Goal: Task Accomplishment & Management: Manage account settings

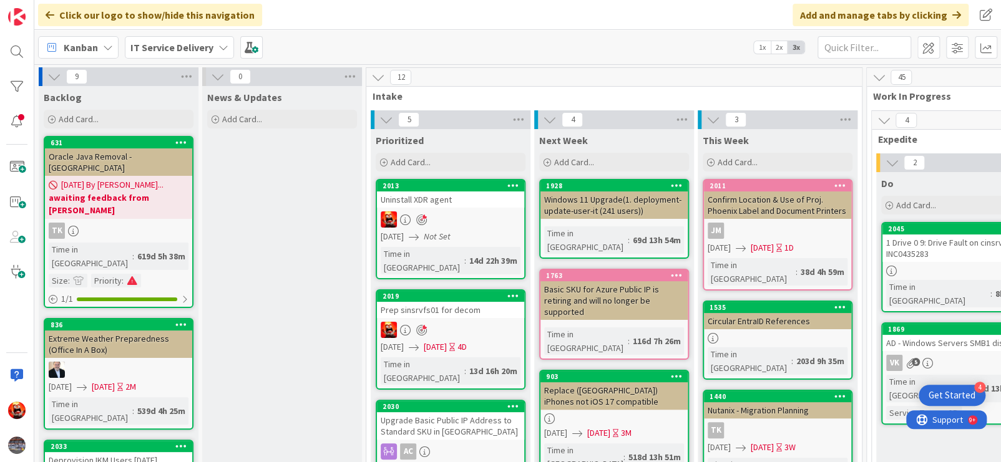
click at [442, 235] on icon "Not Set" at bounding box center [437, 236] width 27 height 11
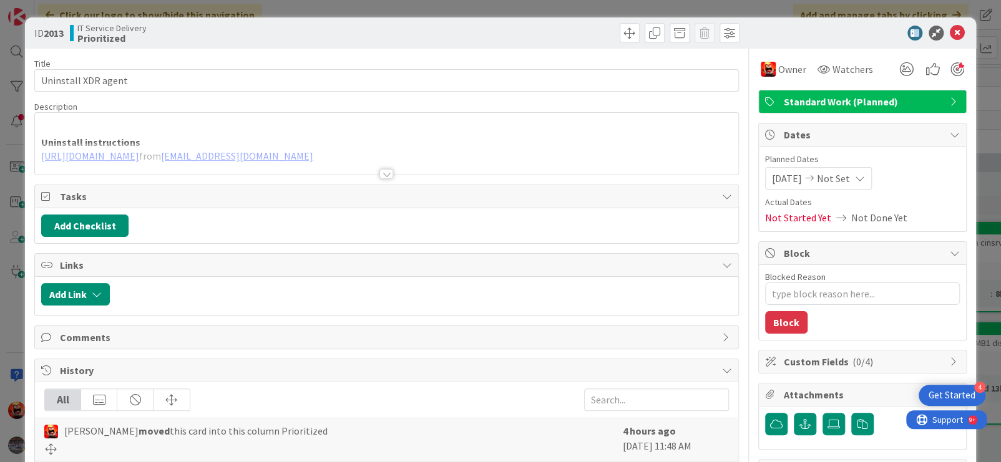
click at [865, 179] on icon at bounding box center [860, 178] width 10 height 10
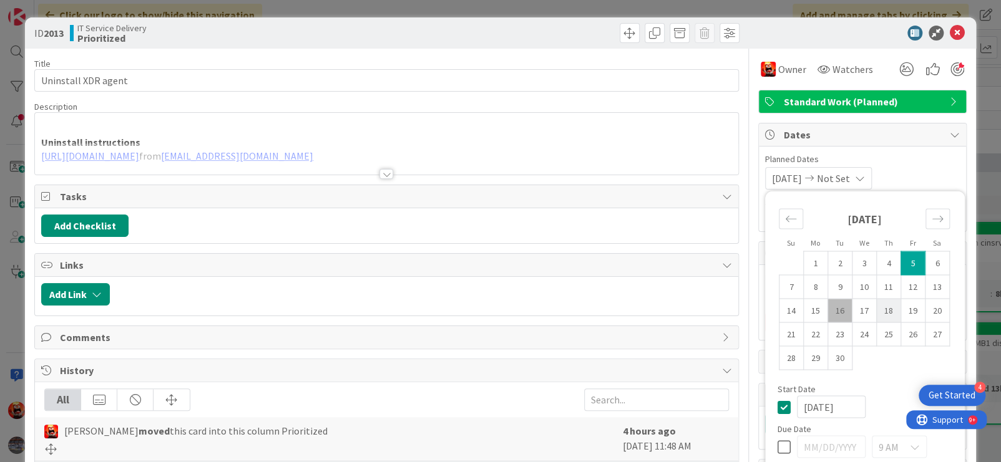
type textarea "x"
click at [900, 310] on td "19" at bounding box center [912, 311] width 24 height 24
type input "[DATE]"
click at [950, 27] on icon at bounding box center [957, 33] width 15 height 15
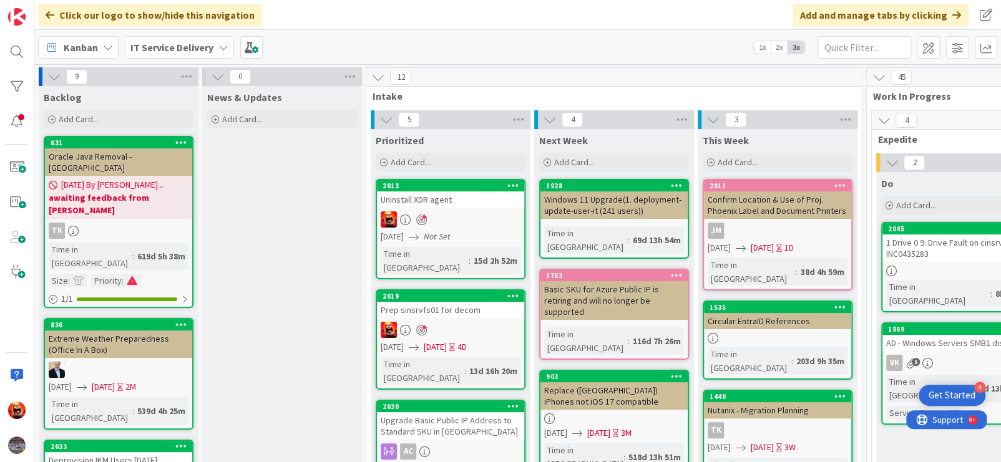
click at [466, 225] on div at bounding box center [450, 220] width 147 height 16
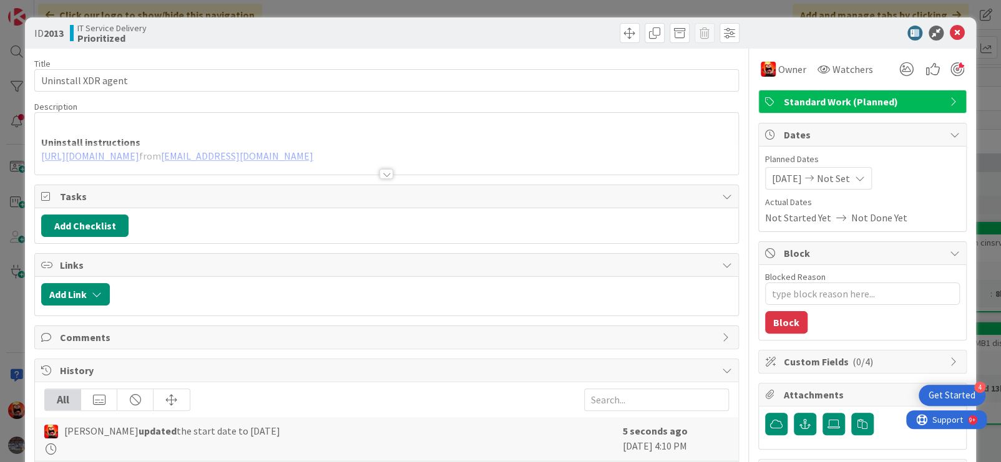
click at [849, 180] on span "Not Set" at bounding box center [833, 178] width 33 height 15
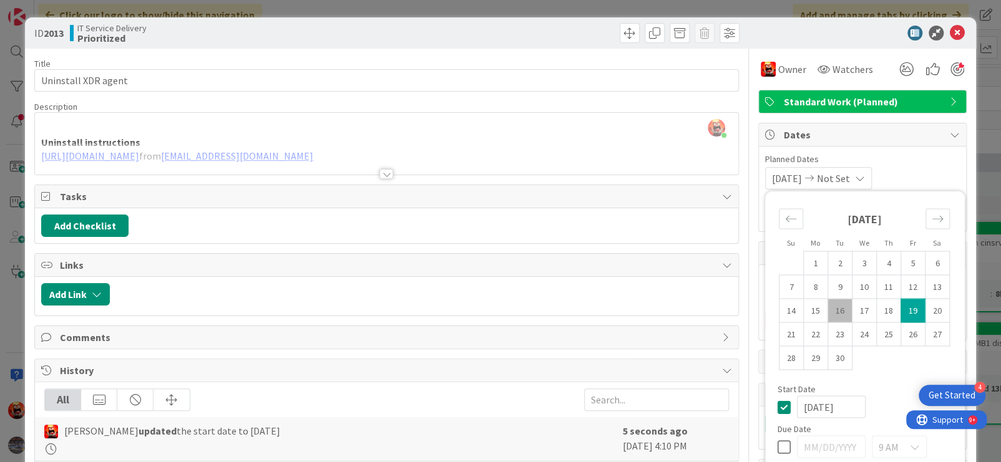
click at [900, 311] on td "19" at bounding box center [912, 311] width 24 height 24
type textarea "x"
click at [900, 311] on td "19" at bounding box center [912, 311] width 24 height 24
type input "[DATE]"
click at [900, 311] on td "19" at bounding box center [912, 311] width 24 height 24
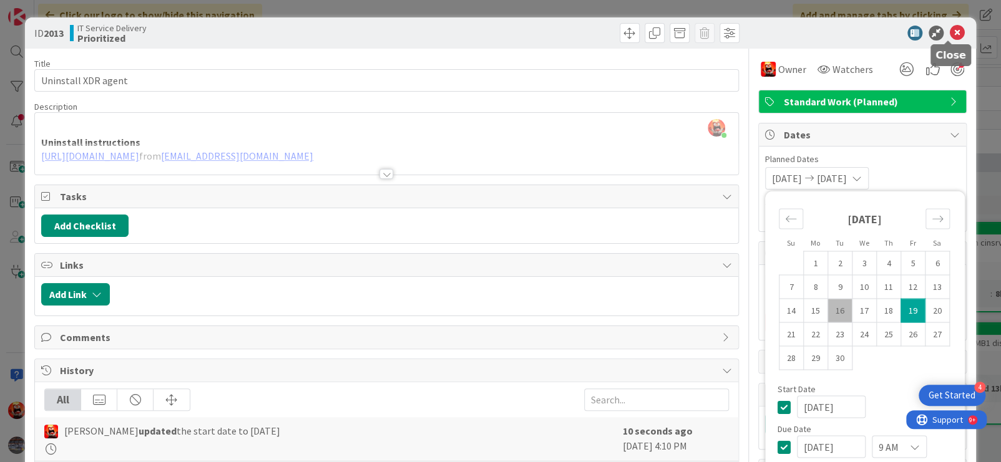
click at [950, 36] on icon at bounding box center [957, 33] width 15 height 15
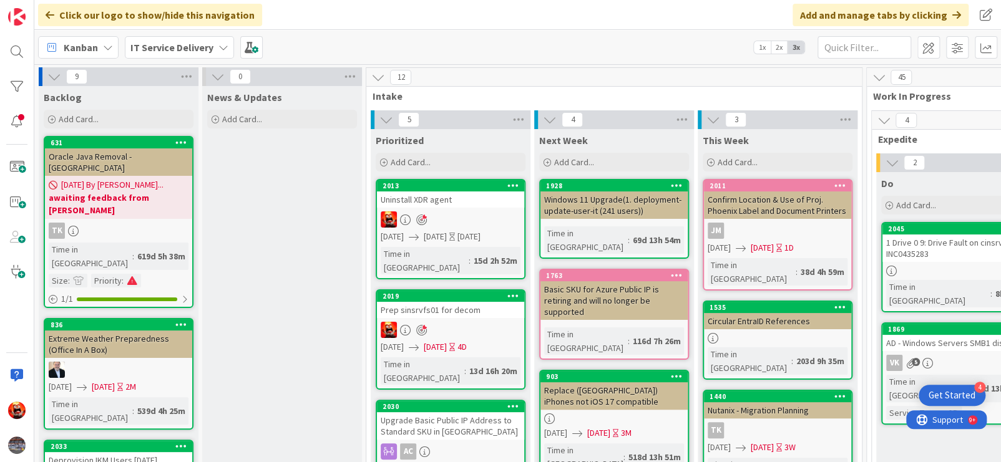
click at [447, 240] on span "[DATE]" at bounding box center [435, 236] width 23 height 13
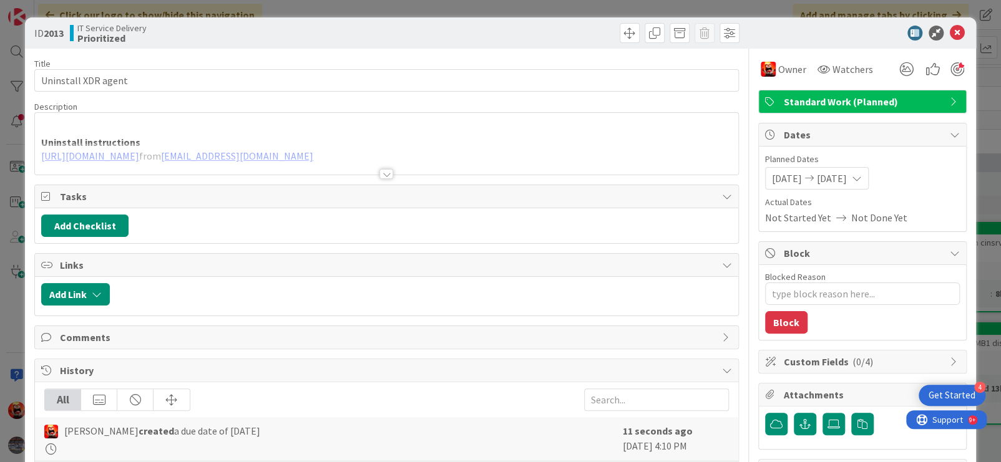
type textarea "x"
click at [772, 183] on span "[DATE]" at bounding box center [787, 178] width 30 height 15
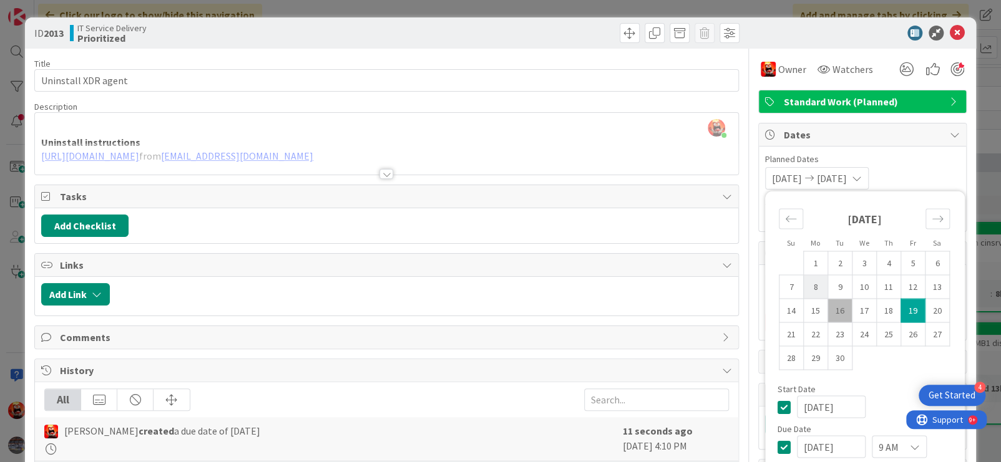
click at [811, 285] on td "8" at bounding box center [815, 287] width 24 height 24
type input "[DATE]"
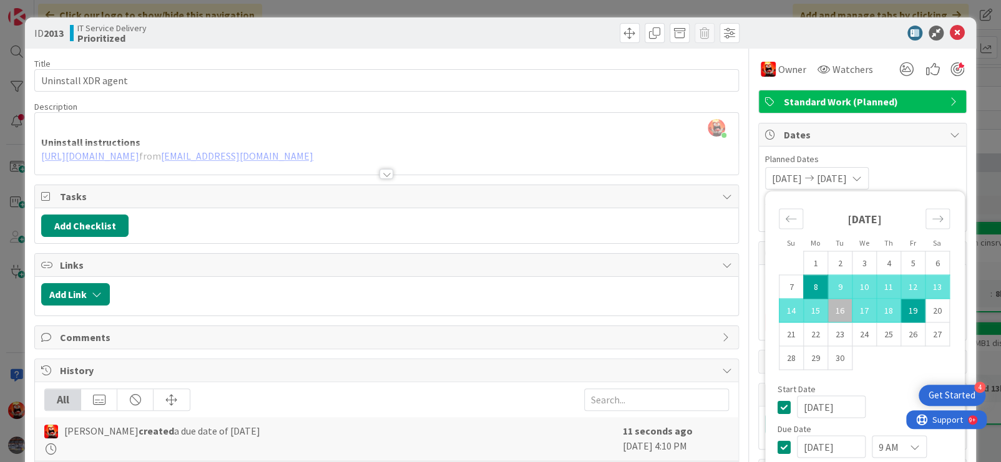
click at [811, 285] on td "8" at bounding box center [815, 287] width 24 height 24
type input "[DATE]"
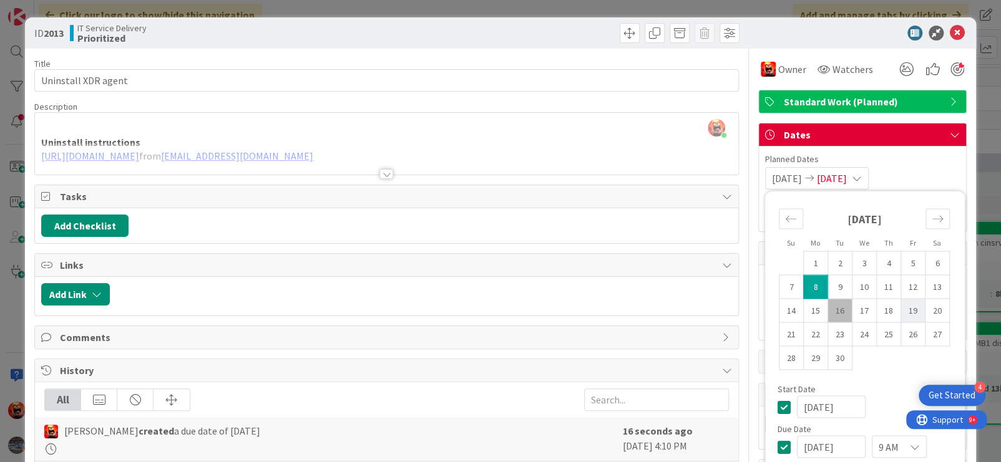
type textarea "x"
click at [906, 309] on td "19" at bounding box center [912, 311] width 24 height 24
type input "[DATE]"
click at [906, 309] on td "19" at bounding box center [912, 311] width 24 height 24
type input "[DATE]"
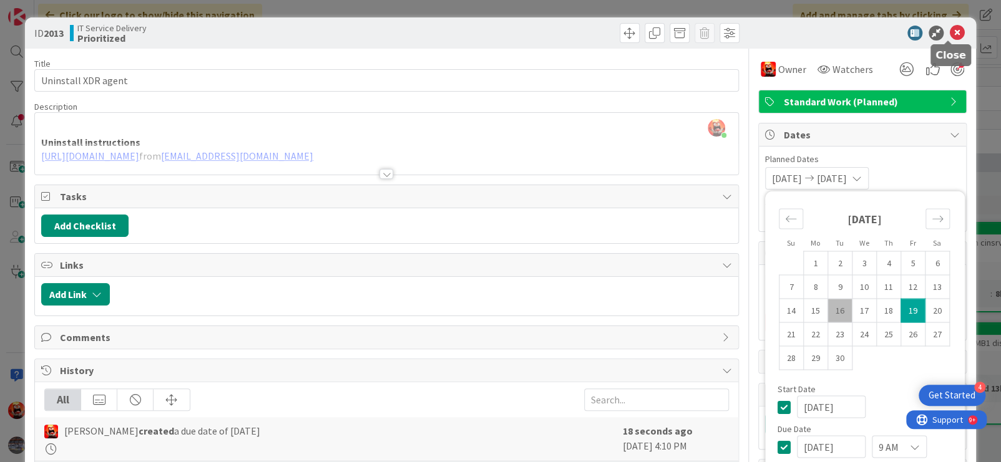
click at [950, 31] on icon at bounding box center [957, 33] width 15 height 15
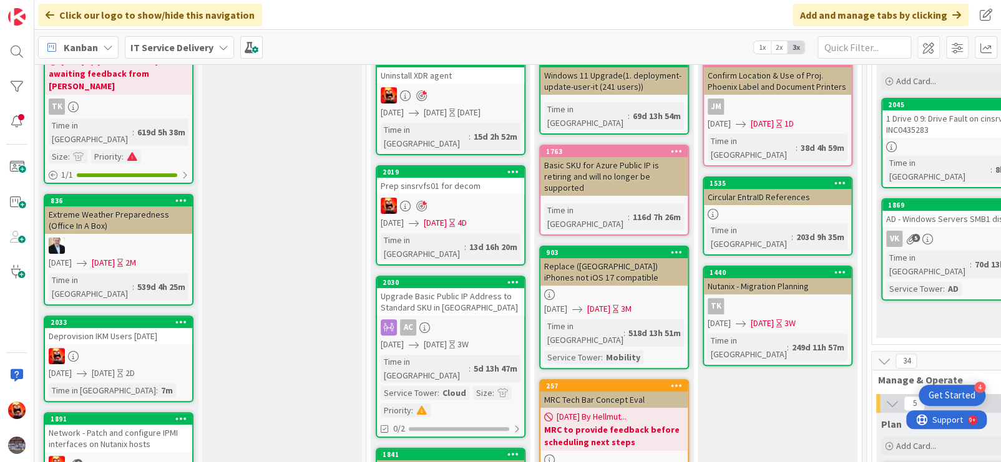
scroll to position [125, 0]
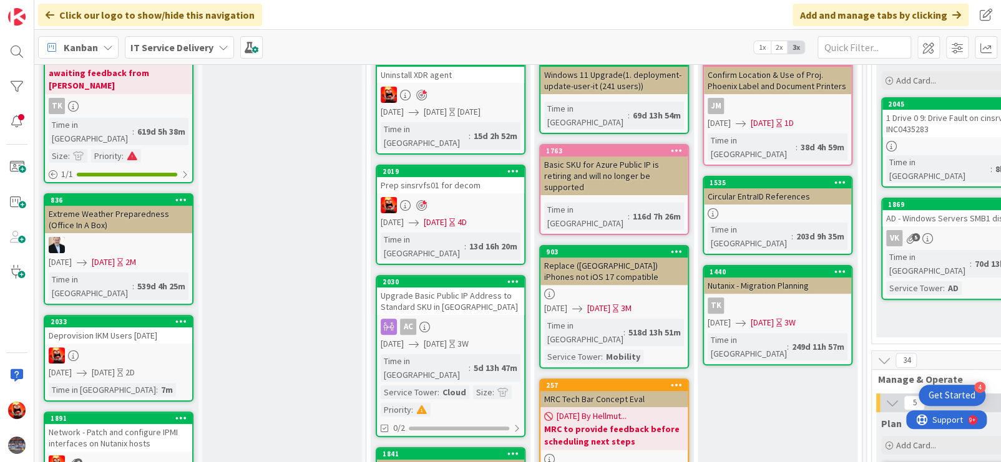
click at [447, 216] on span "[DATE]" at bounding box center [435, 222] width 23 height 13
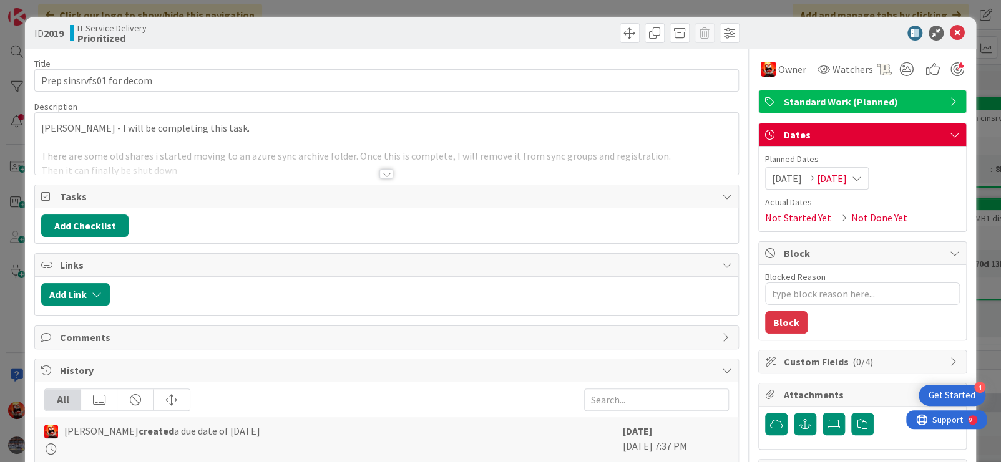
type textarea "x"
click at [847, 177] on span "[DATE]" at bounding box center [832, 178] width 30 height 15
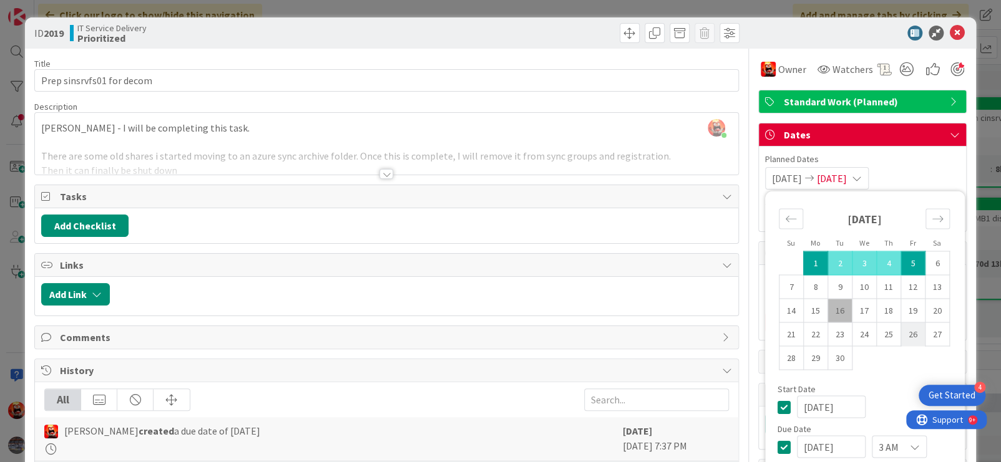
click at [904, 334] on td "26" at bounding box center [912, 335] width 24 height 24
type input "[DATE]"
click at [904, 334] on td "26" at bounding box center [912, 335] width 24 height 24
type input "[DATE]"
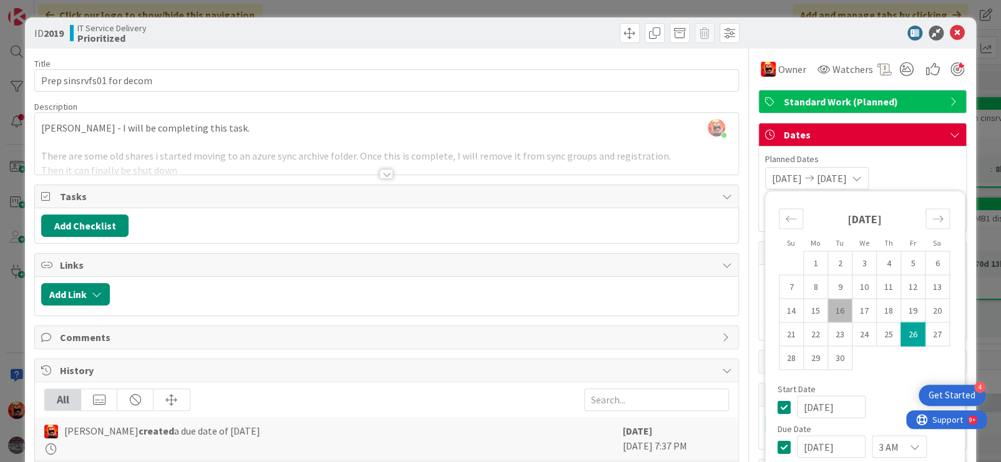
type textarea "x"
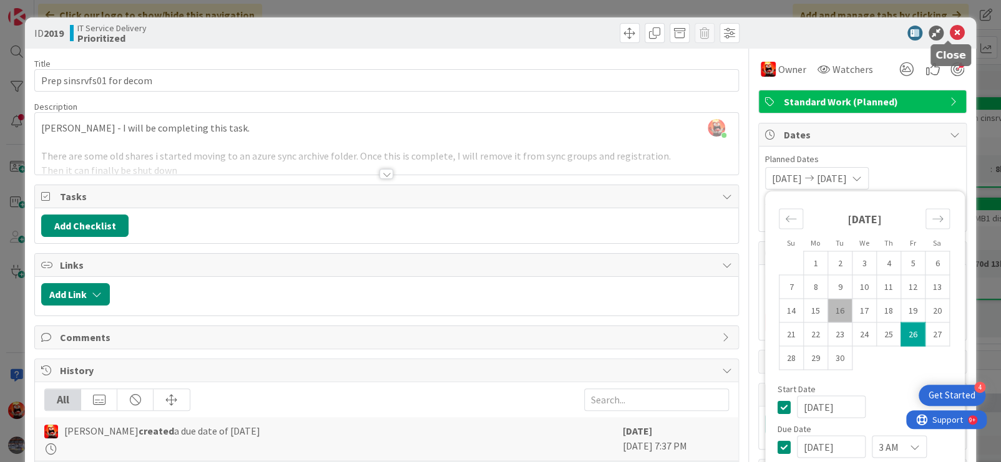
click at [950, 32] on icon at bounding box center [957, 33] width 15 height 15
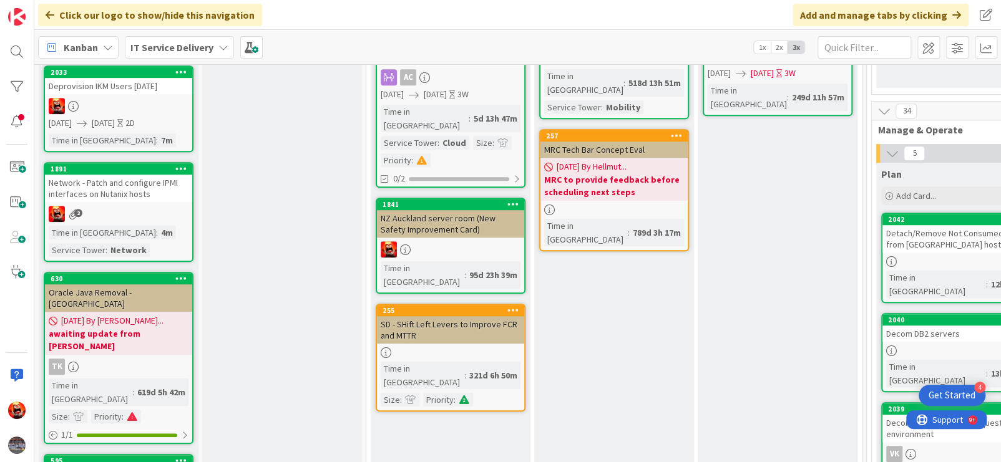
scroll to position [125, 0]
